Goal: Task Accomplishment & Management: Use online tool/utility

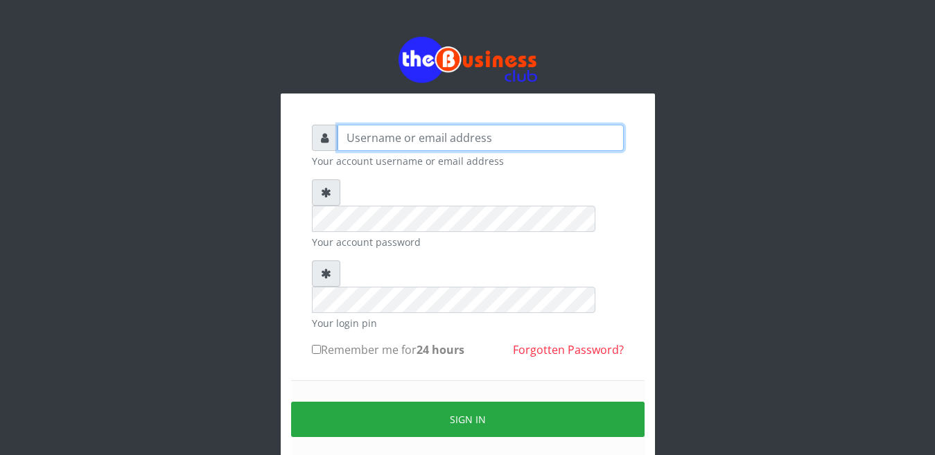
click at [356, 136] on input "text" at bounding box center [480, 138] width 286 height 26
type input "[EMAIL_ADDRESS][DOMAIN_NAME]"
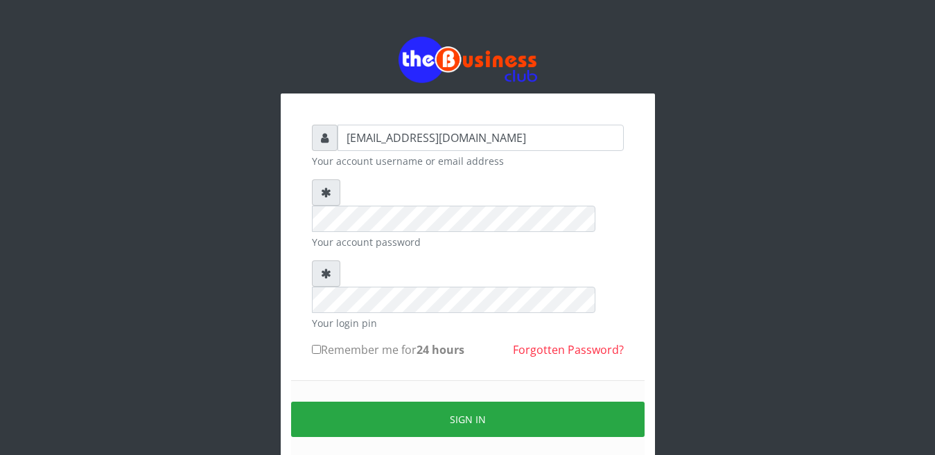
click at [316, 345] on input "Remember me for 24 hours" at bounding box center [316, 349] width 9 height 9
checkbox input "true"
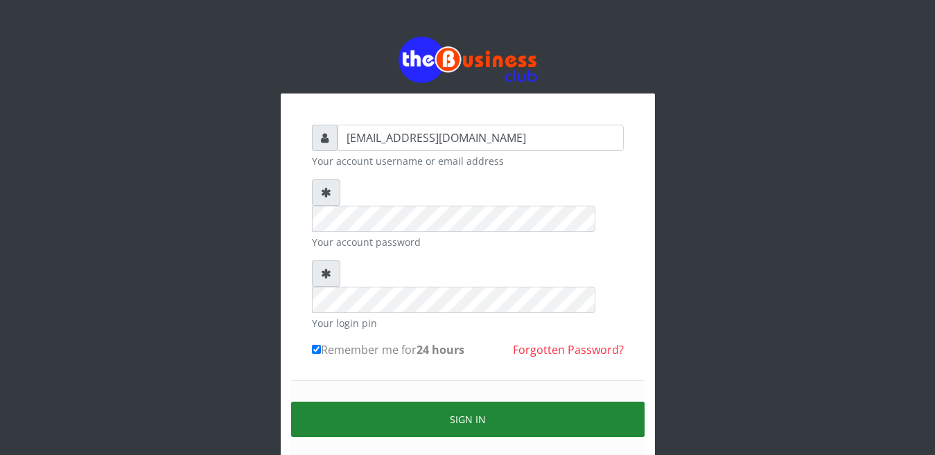
click at [486, 402] on button "Sign in" at bounding box center [467, 419] width 353 height 35
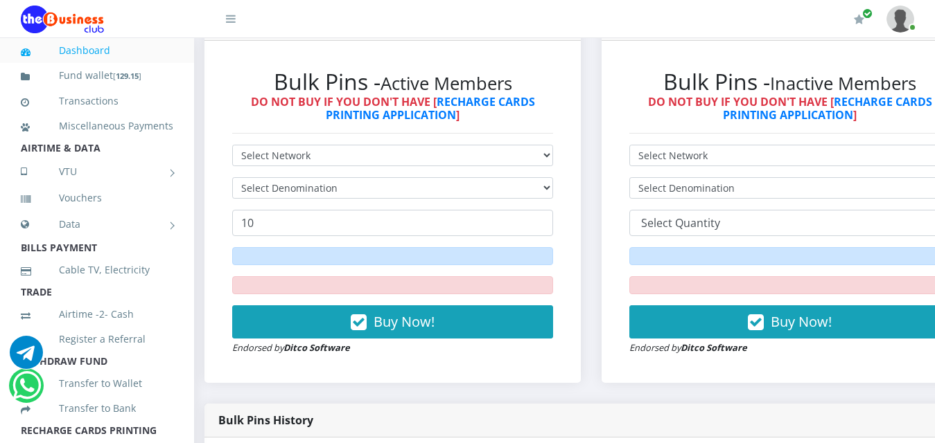
scroll to position [388, 10]
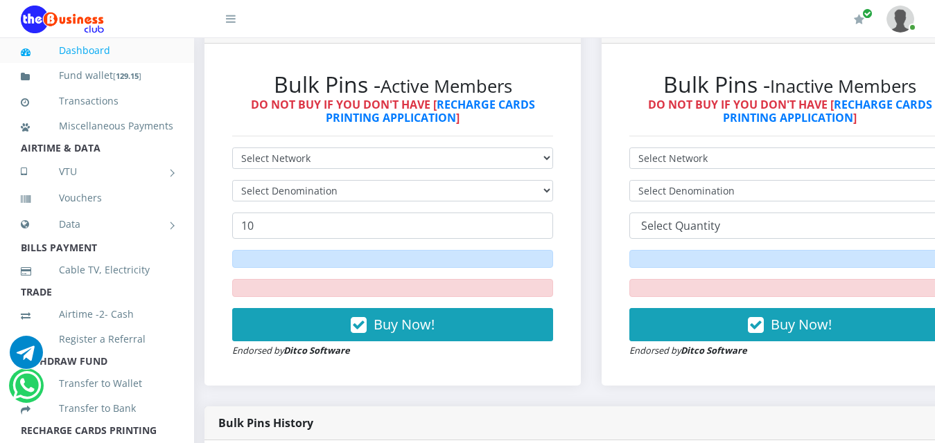
drag, startPoint x: 946, startPoint y: 3, endPoint x: 560, endPoint y: 76, distance: 392.8
click at [601, 76] on div "Bulk Pins - Inactive Members DO NOT BUY IF YOU DON'T HAVE [ RECHARGE CARDS PRIN…" at bounding box center [789, 215] width 376 height 342
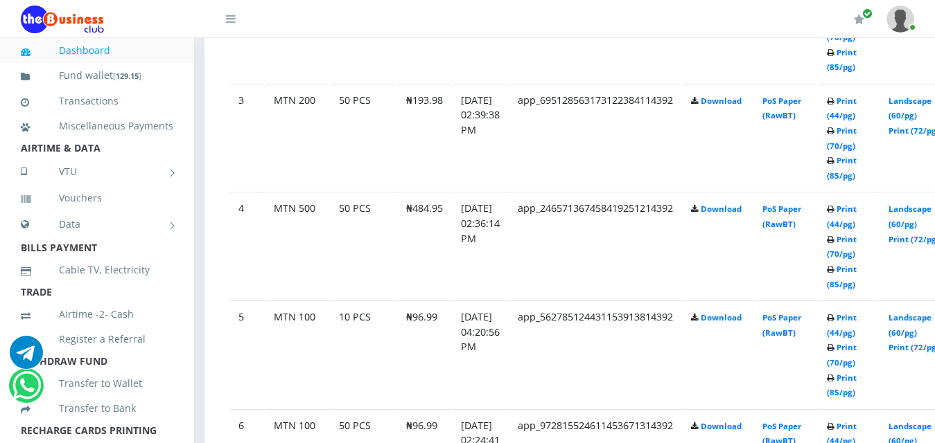
scroll to position [1053, 10]
click at [826, 372] on link "Print (85/pg)" at bounding box center [841, 385] width 30 height 26
